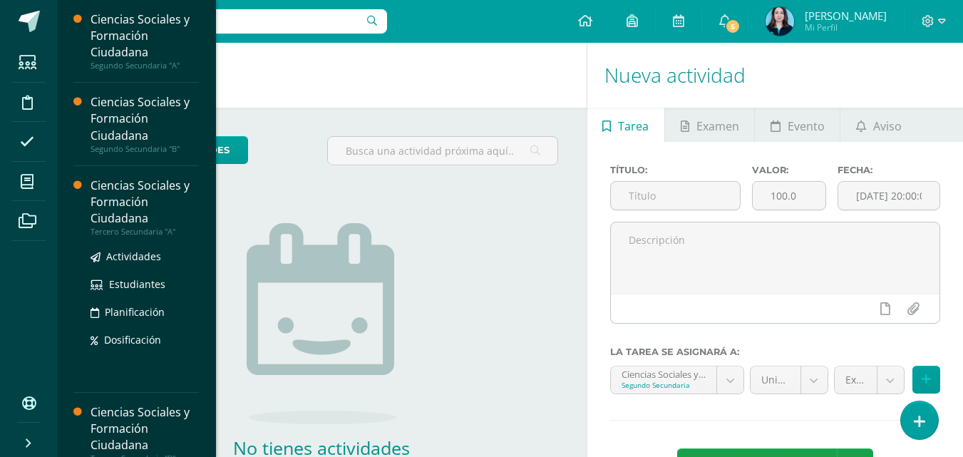
click at [137, 210] on div "Ciencias Sociales y Formación Ciudadana" at bounding box center [145, 202] width 108 height 49
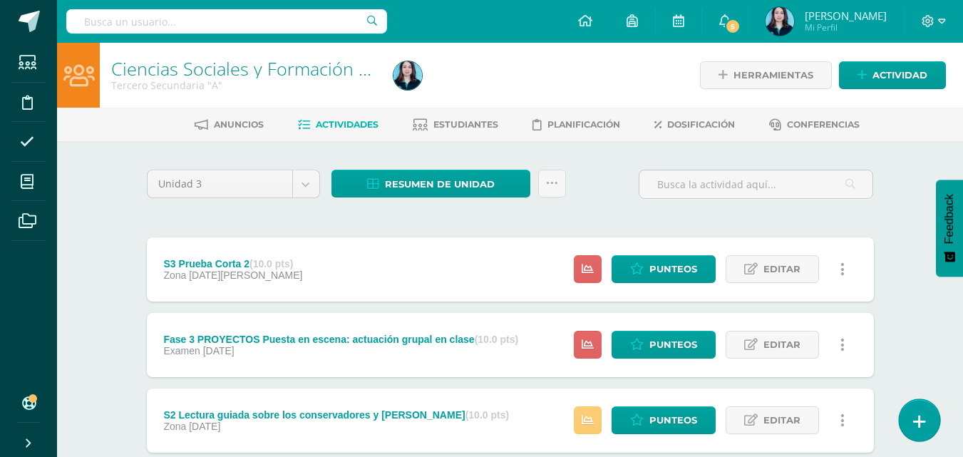
click at [920, 423] on icon at bounding box center [919, 422] width 13 height 16
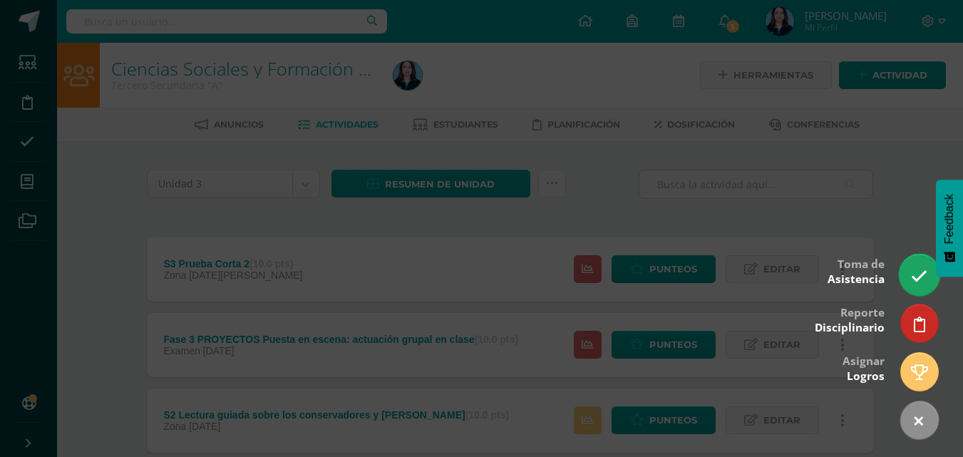
click at [903, 282] on link at bounding box center [919, 274] width 41 height 41
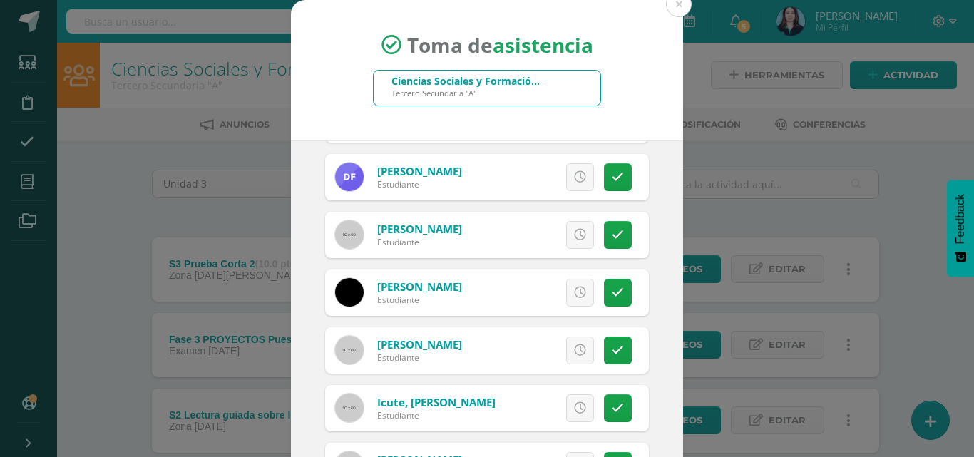
scroll to position [642, 0]
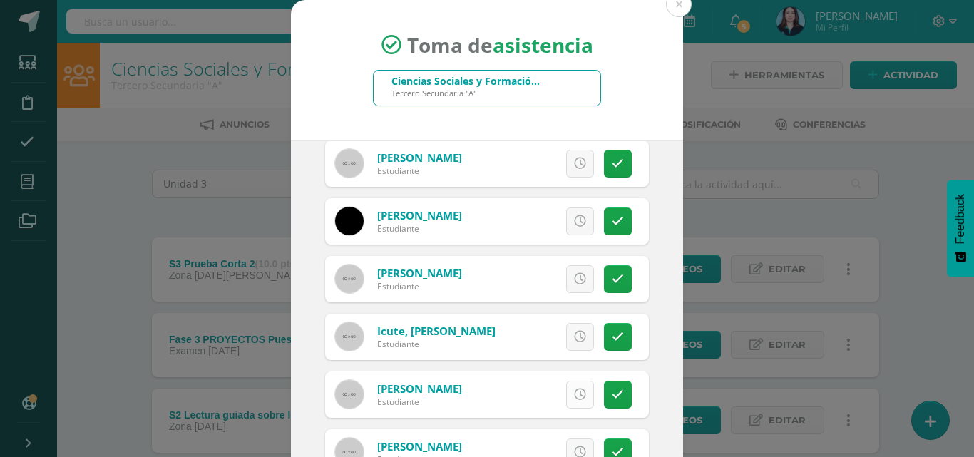
click at [569, 386] on link at bounding box center [580, 395] width 28 height 28
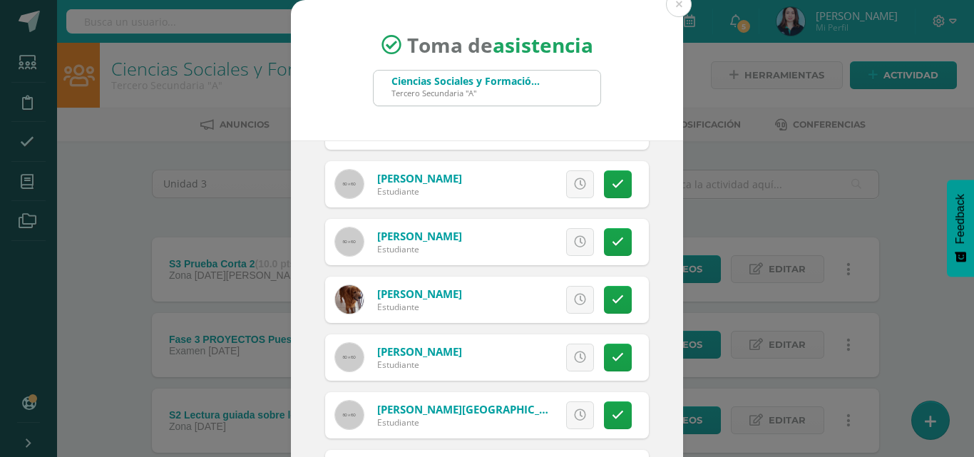
scroll to position [1212, 0]
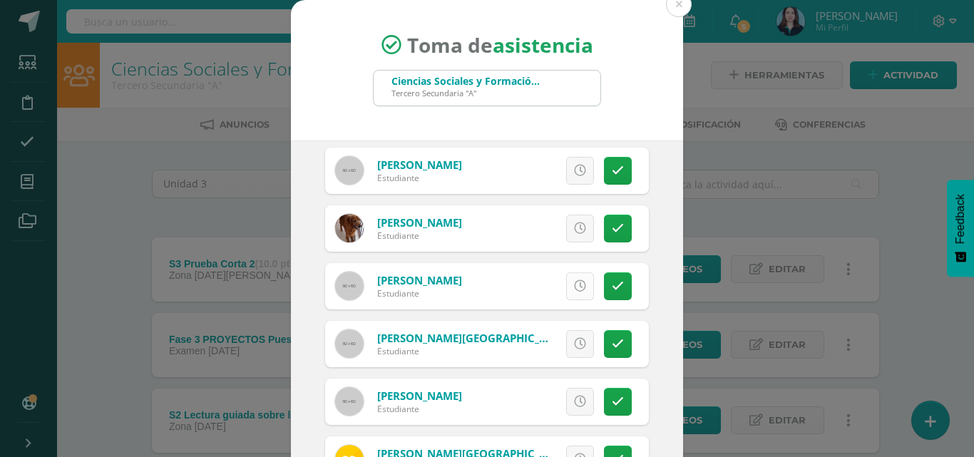
click at [574, 289] on icon at bounding box center [580, 286] width 12 height 12
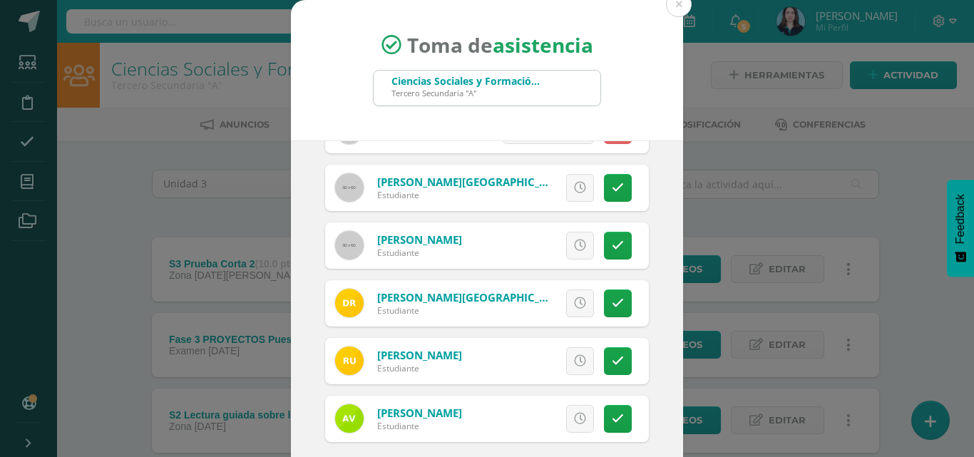
scroll to position [82, 0]
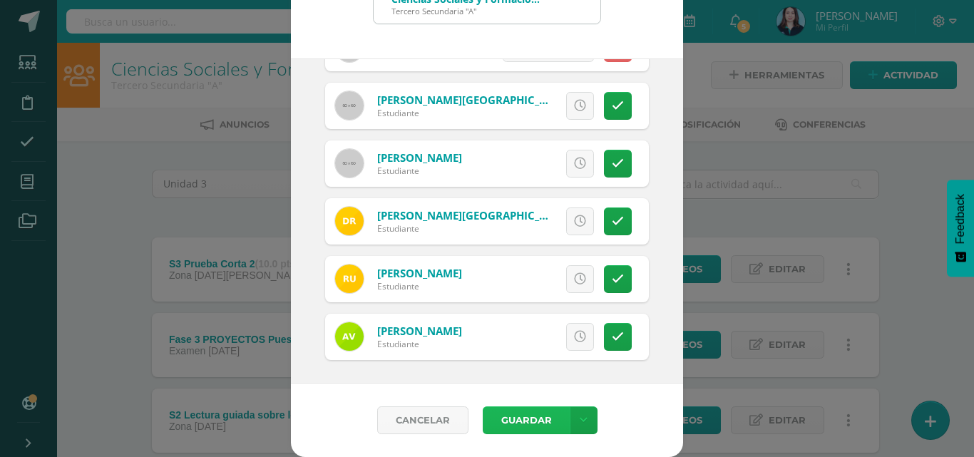
click at [548, 423] on button "Guardar" at bounding box center [526, 420] width 87 height 28
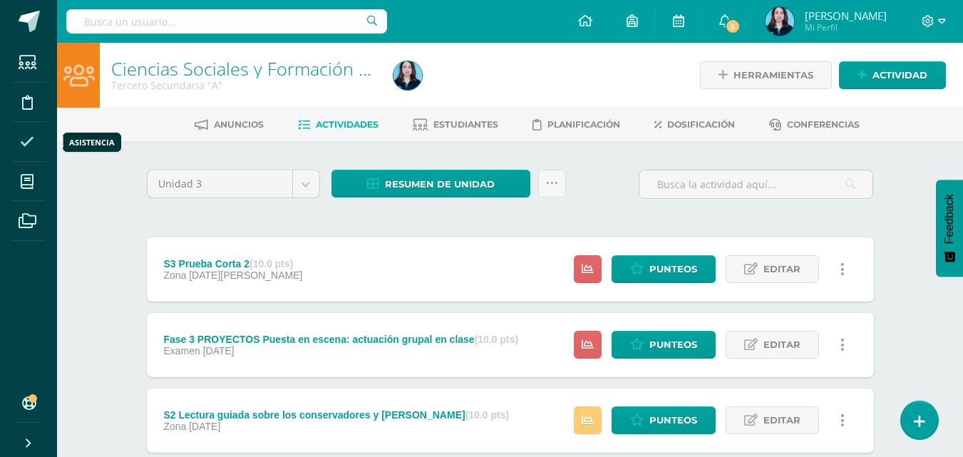
click at [24, 140] on icon at bounding box center [27, 142] width 14 height 14
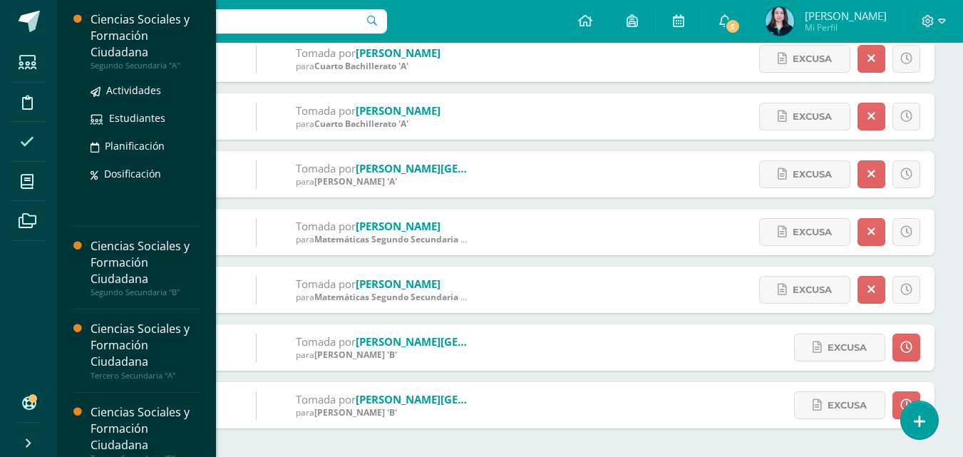
click at [125, 49] on div "Ciencias Sociales y Formación Ciudadana" at bounding box center [145, 35] width 108 height 49
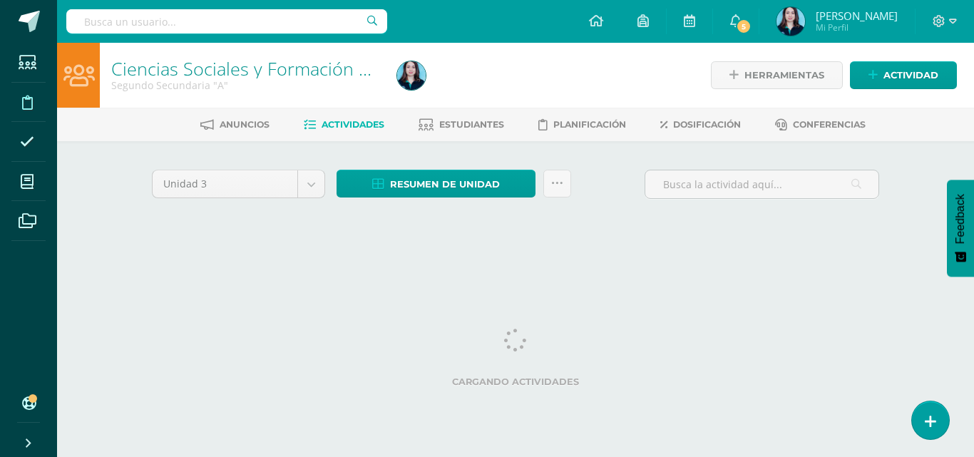
click at [34, 108] on span at bounding box center [27, 102] width 32 height 32
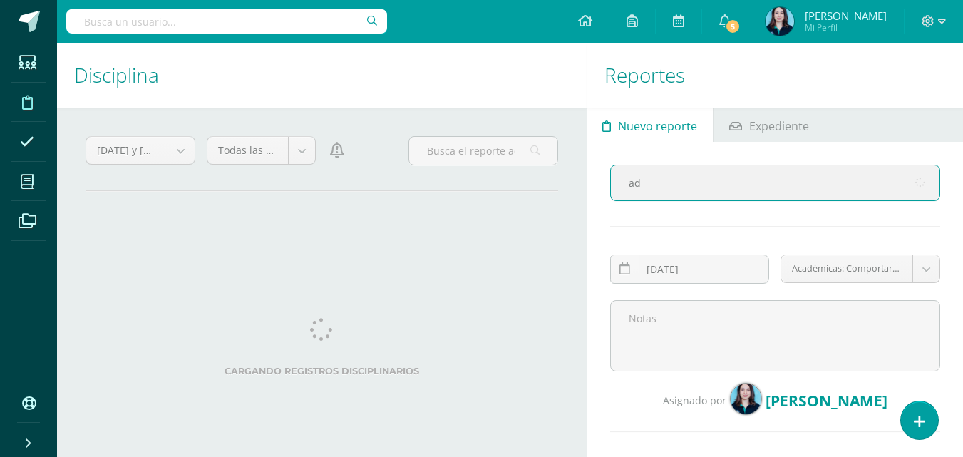
type input "adr"
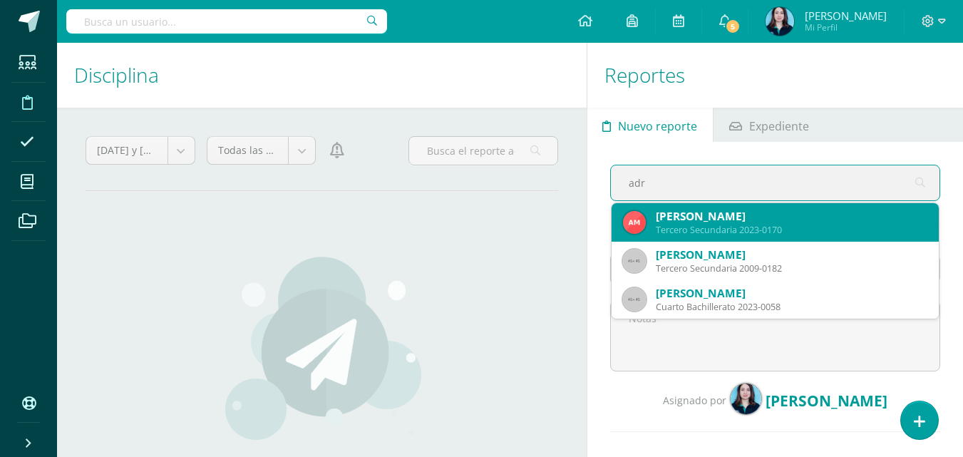
click at [685, 219] on div "Adriana Rocío Meda Corado" at bounding box center [792, 216] width 272 height 15
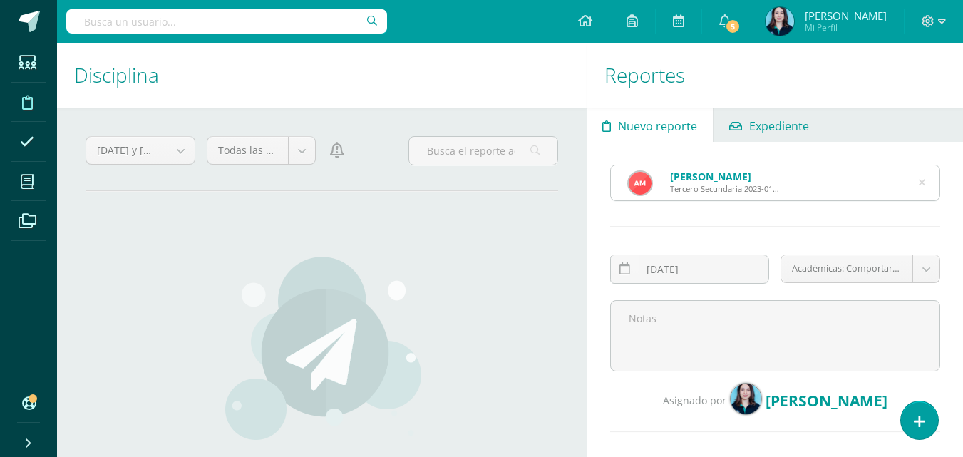
click at [742, 125] on link "Expediente" at bounding box center [769, 125] width 111 height 34
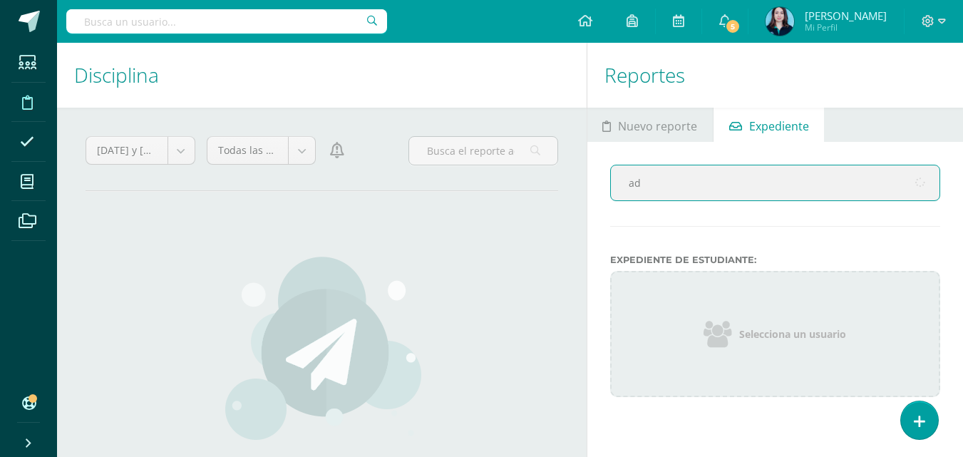
type input "adr"
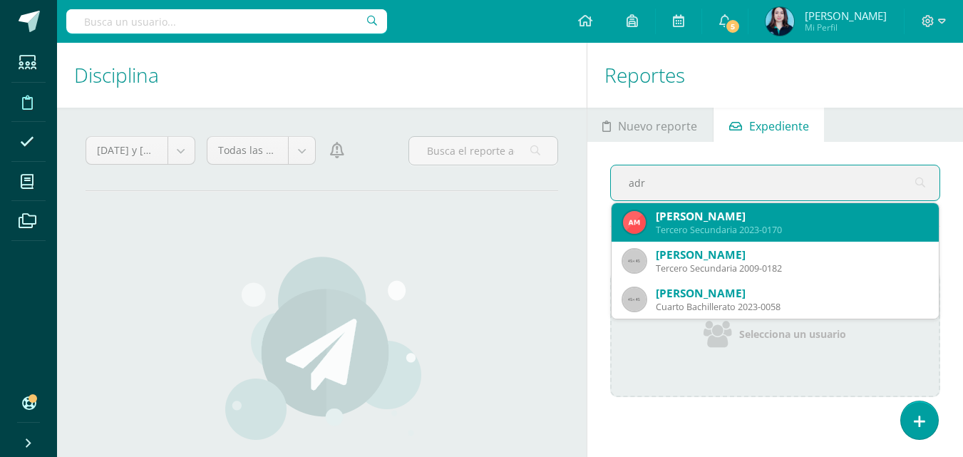
click at [687, 213] on div "Adriana Rocío Meda Corado" at bounding box center [792, 216] width 272 height 15
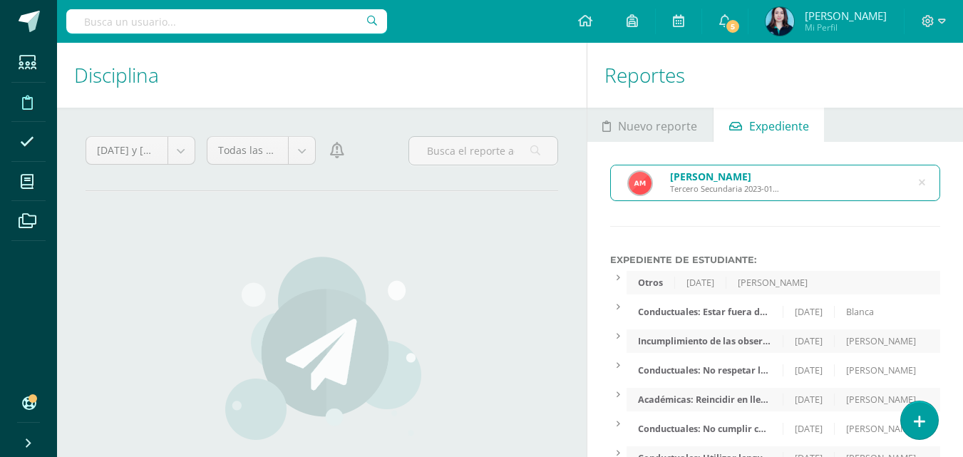
click at [682, 309] on div "Conductuales: Estar fuera del salón de clases sin pase de salida autorizado." at bounding box center [705, 312] width 157 height 12
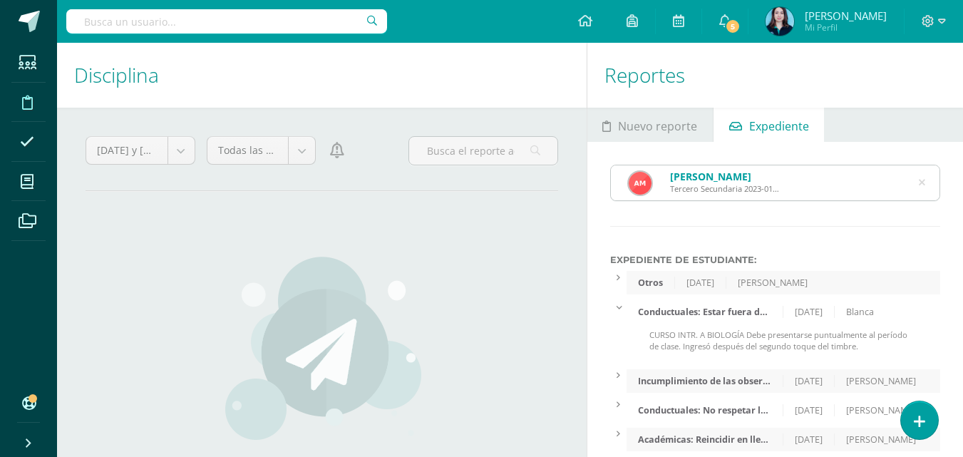
click at [682, 309] on div "Conductuales: Estar fuera del salón de clases sin pase de salida autorizado." at bounding box center [705, 312] width 157 height 12
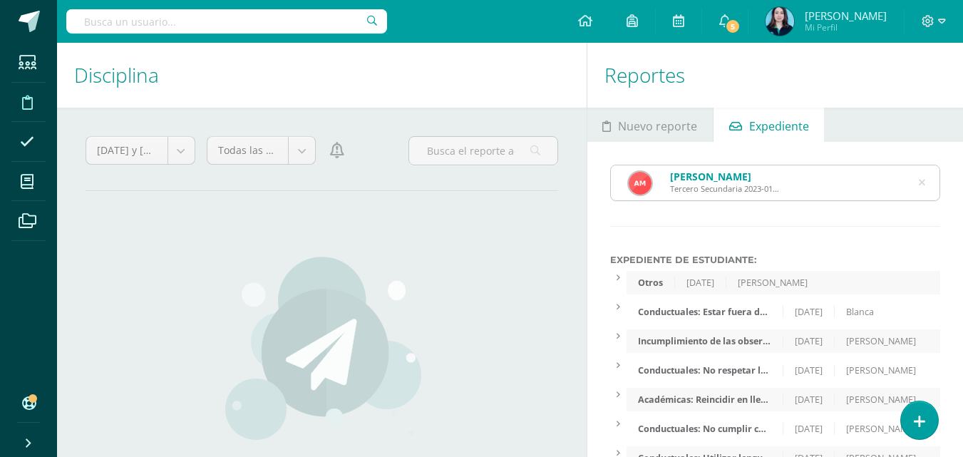
click at [667, 284] on div "Otros" at bounding box center [651, 283] width 48 height 12
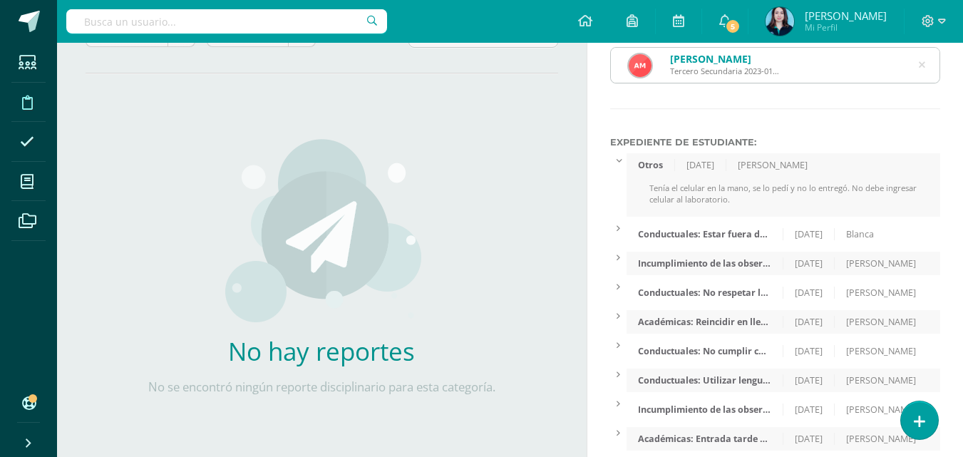
scroll to position [143, 0]
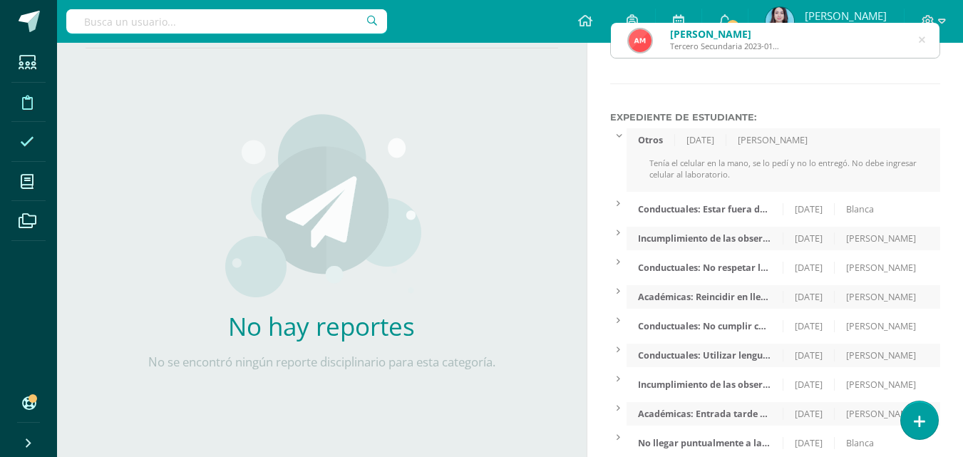
click at [34, 148] on icon at bounding box center [27, 142] width 14 height 14
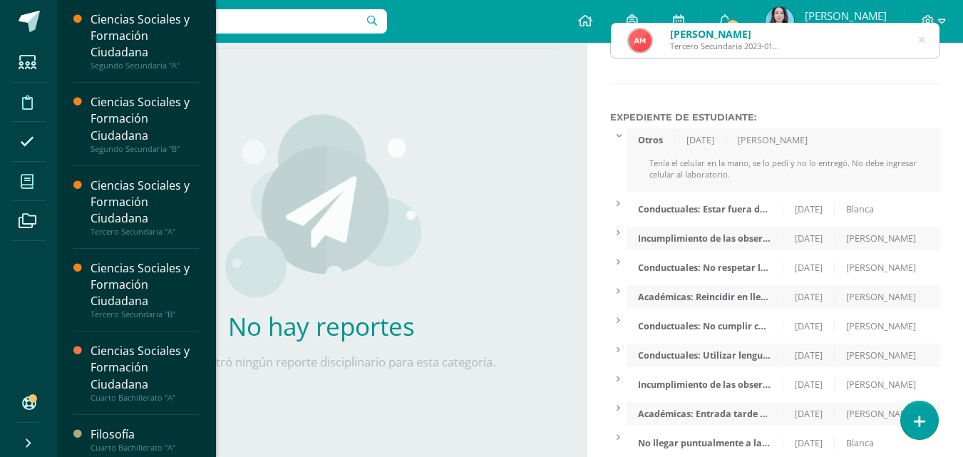
click at [26, 183] on icon at bounding box center [27, 182] width 13 height 14
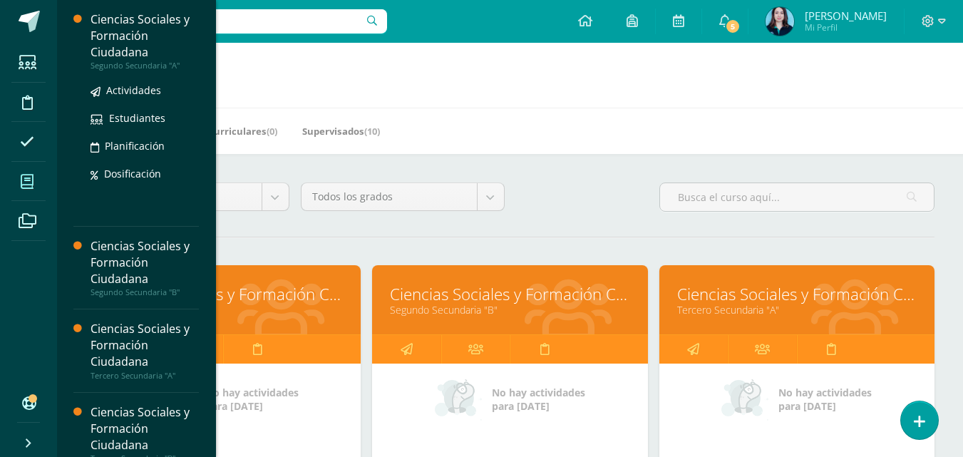
click at [124, 49] on div "Ciencias Sociales y Formación Ciudadana" at bounding box center [145, 35] width 108 height 49
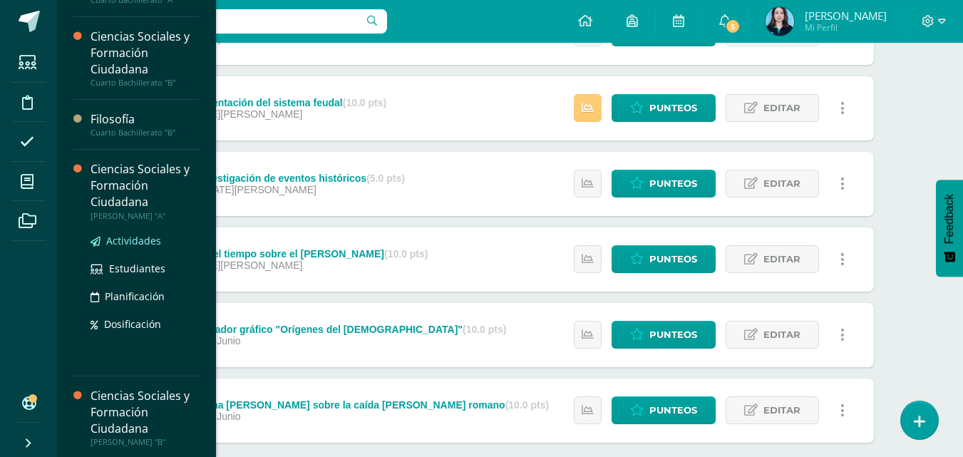
scroll to position [450, 0]
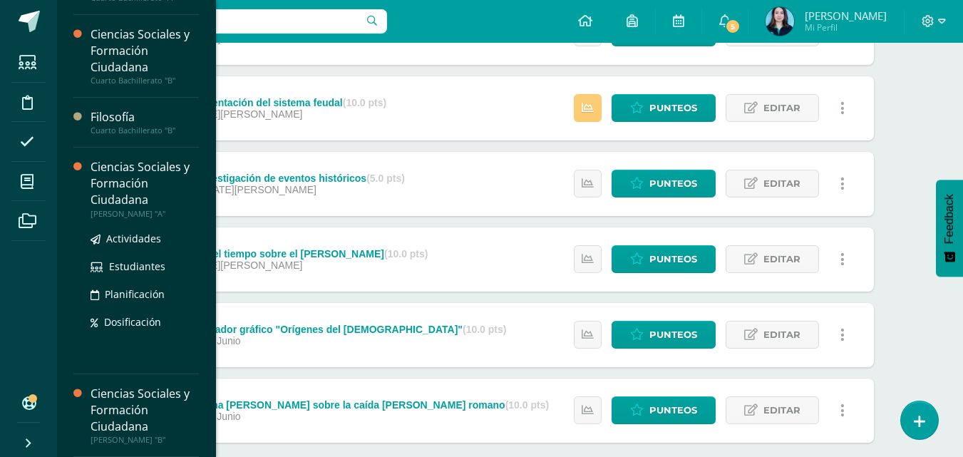
click at [137, 179] on div "Ciencias Sociales y Formación Ciudadana" at bounding box center [145, 183] width 108 height 49
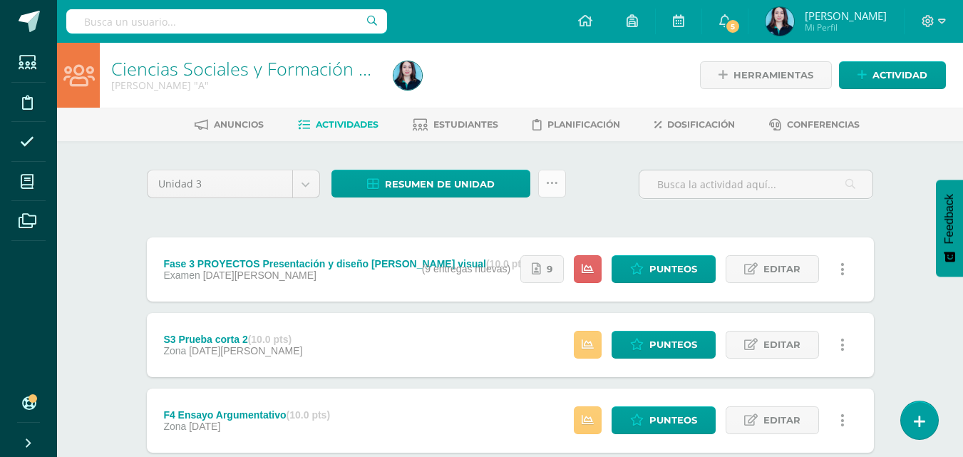
click at [551, 176] on link at bounding box center [552, 184] width 28 height 28
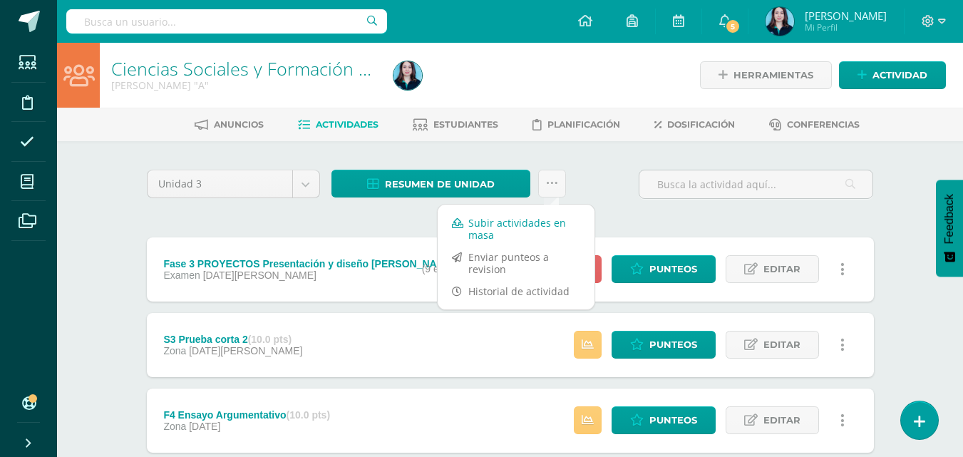
click at [549, 219] on link "Subir actividades en masa" at bounding box center [516, 229] width 157 height 34
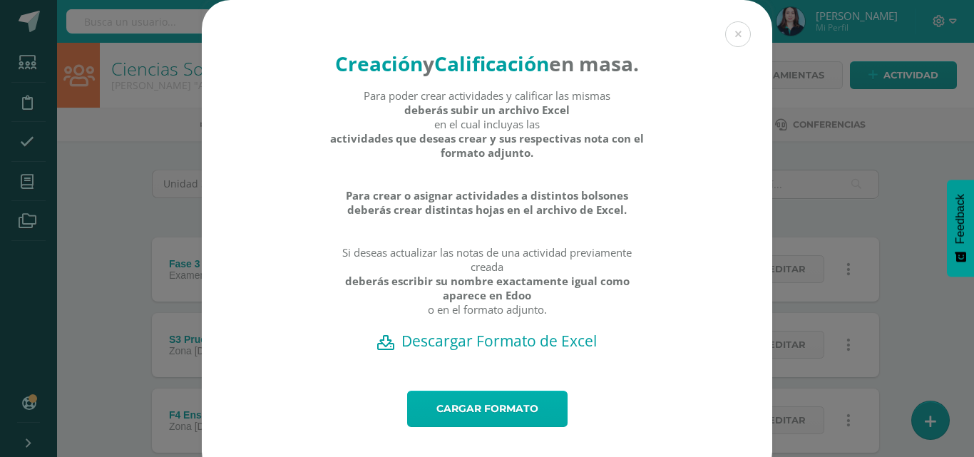
click at [454, 427] on link "Cargar formato" at bounding box center [487, 409] width 160 height 36
click at [476, 351] on h2 "Descargar Formato de Excel" at bounding box center [487, 341] width 520 height 20
click at [476, 427] on link "Cargar formato" at bounding box center [487, 409] width 160 height 36
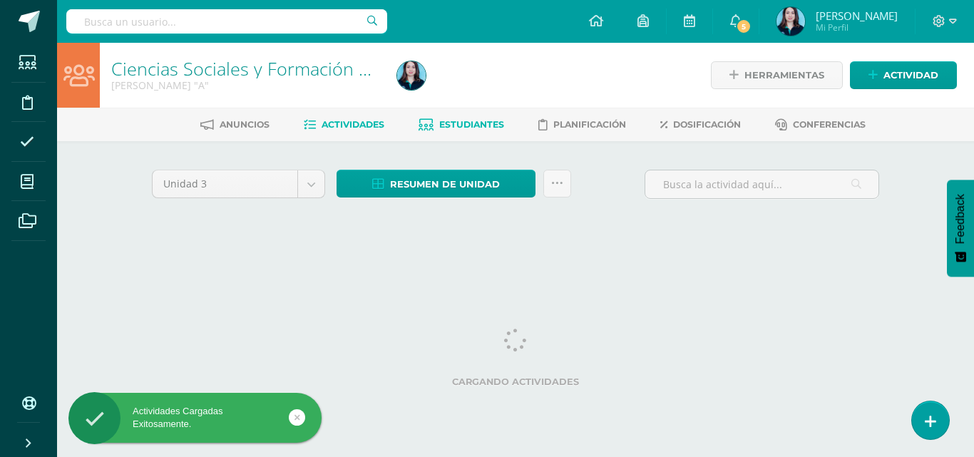
click at [439, 130] on span "Estudiantes" at bounding box center [471, 124] width 65 height 11
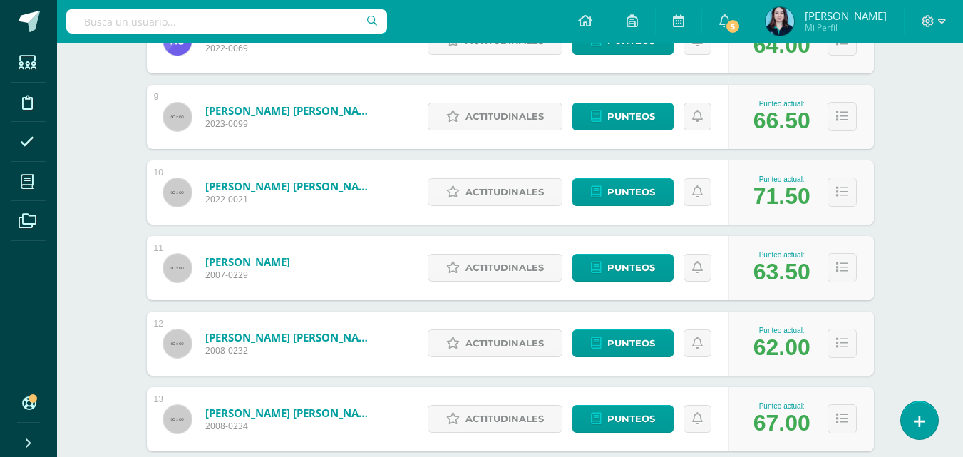
scroll to position [899, 0]
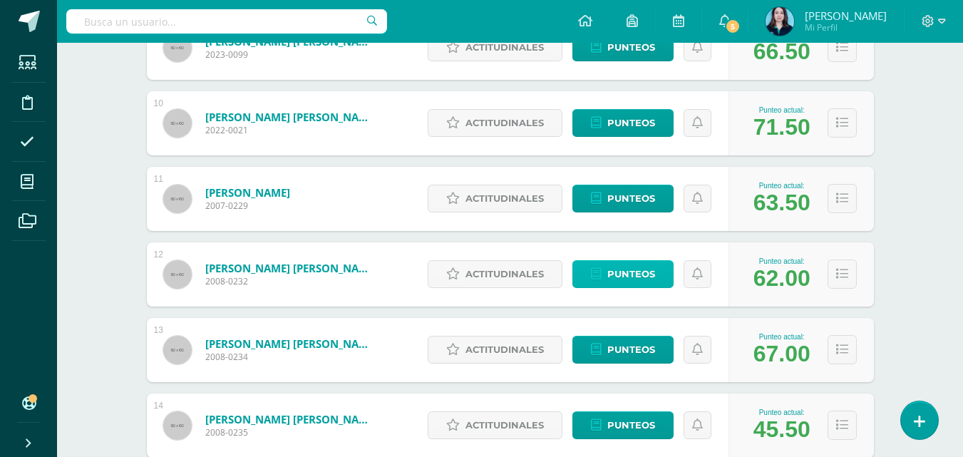
click at [588, 280] on link "Punteos" at bounding box center [623, 274] width 101 height 28
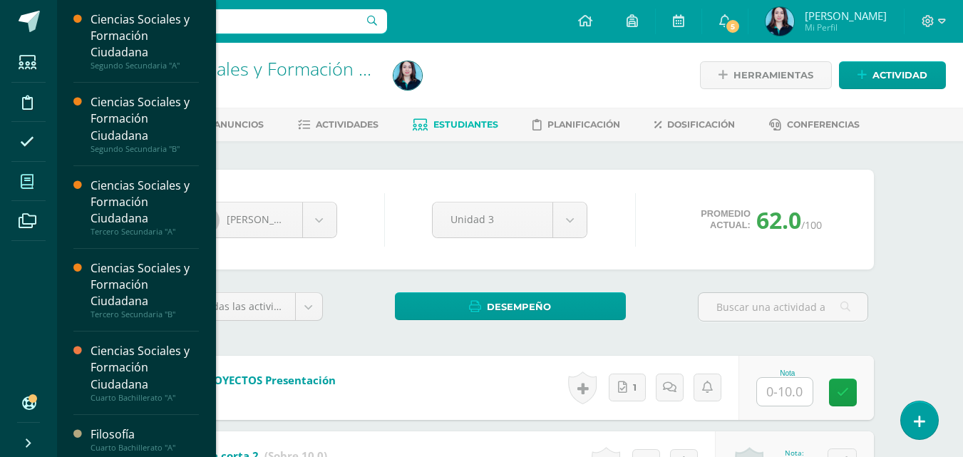
click at [23, 170] on span at bounding box center [27, 181] width 32 height 32
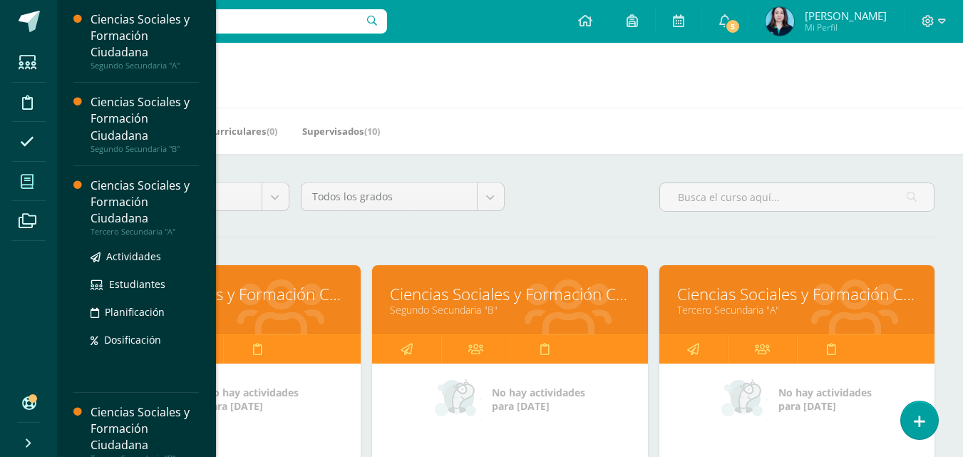
click at [119, 200] on div "Ciencias Sociales y Formación Ciudadana" at bounding box center [145, 202] width 108 height 49
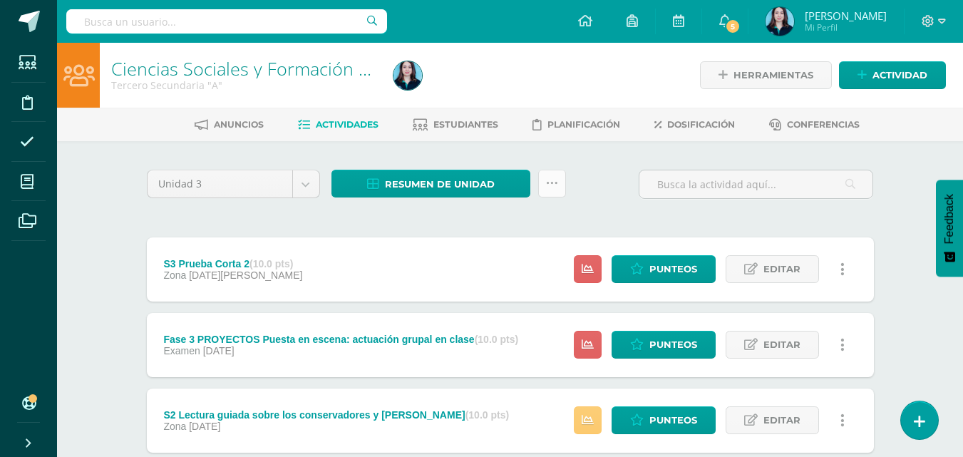
click at [555, 184] on icon at bounding box center [552, 184] width 12 height 12
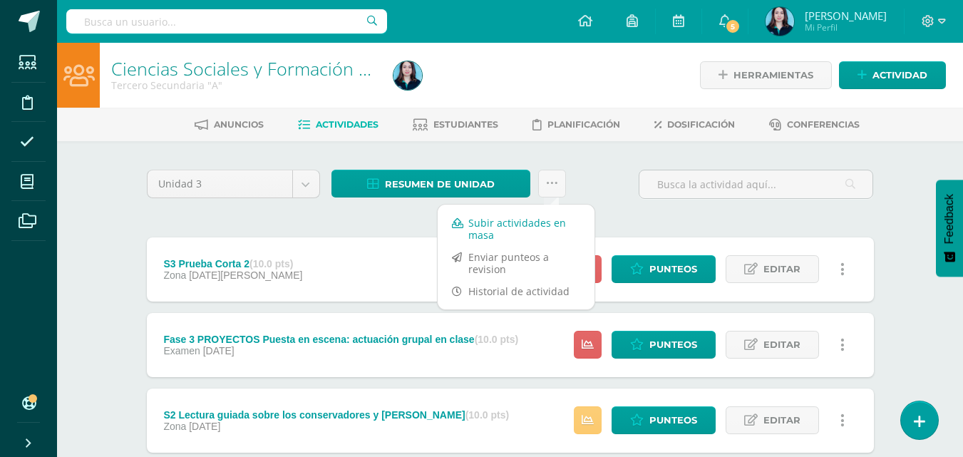
click at [541, 217] on link "Subir actividades en masa" at bounding box center [516, 229] width 157 height 34
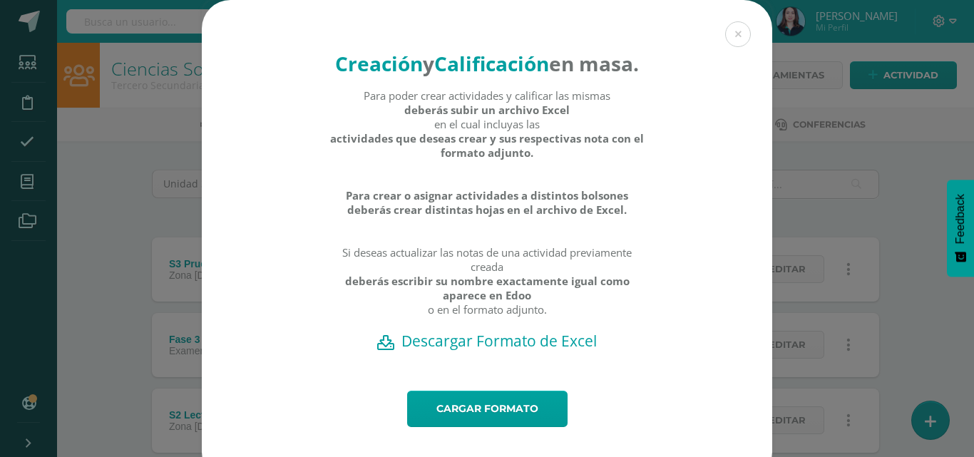
click at [472, 351] on h2 "Descargar Formato de Excel" at bounding box center [487, 341] width 520 height 20
click at [462, 351] on h2 "Descargar Formato de Excel" at bounding box center [487, 341] width 520 height 20
click at [119, 141] on div "Creación y Calificación en masa. Para poder crear actividades y calificar las m…" at bounding box center [487, 240] width 963 height 481
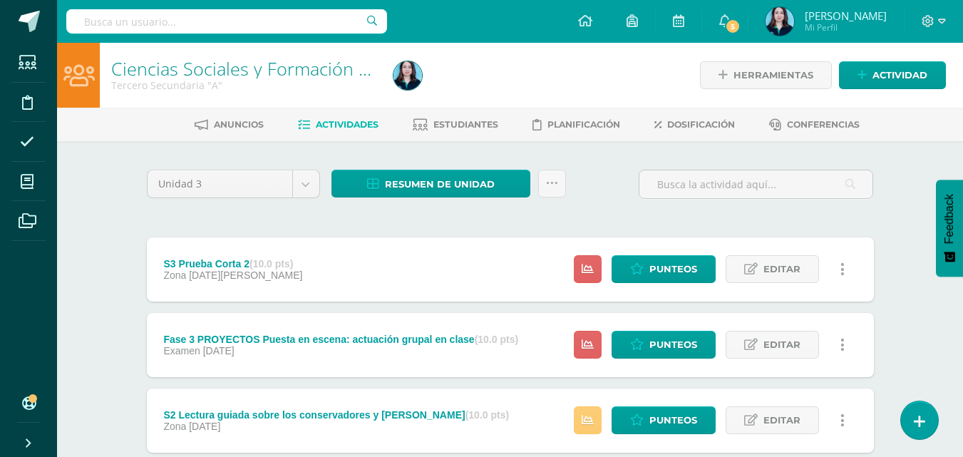
scroll to position [214, 0]
